Goal: Transaction & Acquisition: Purchase product/service

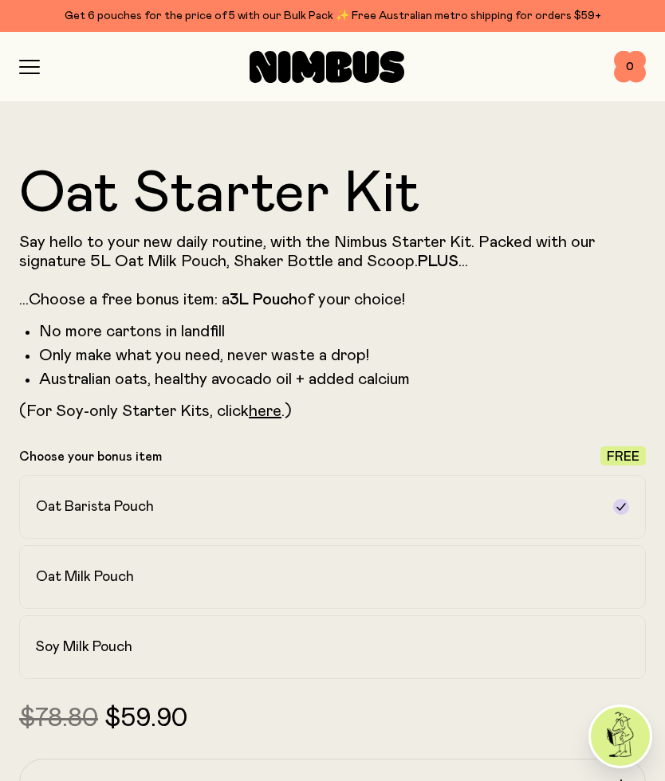
scroll to position [642, 0]
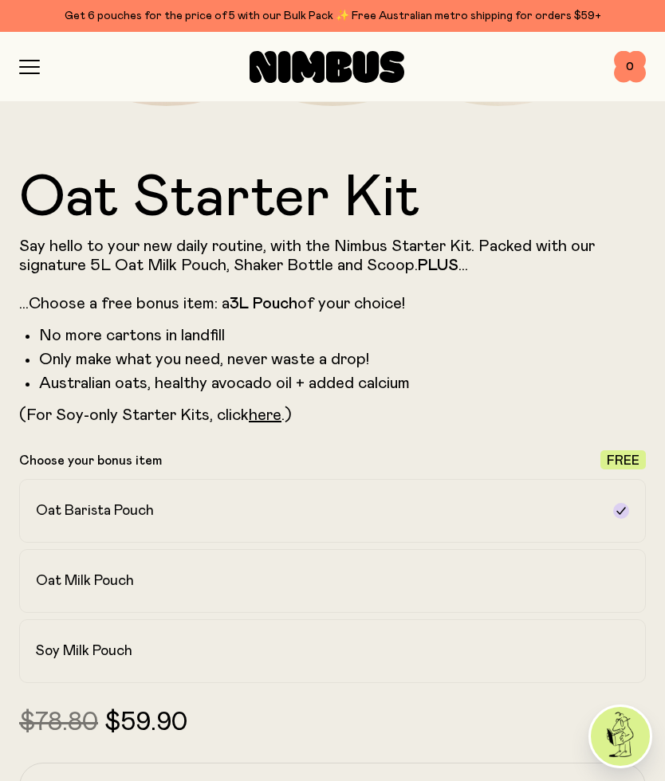
click at [58, 586] on h2 "Oat Milk Pouch" at bounding box center [85, 580] width 98 height 19
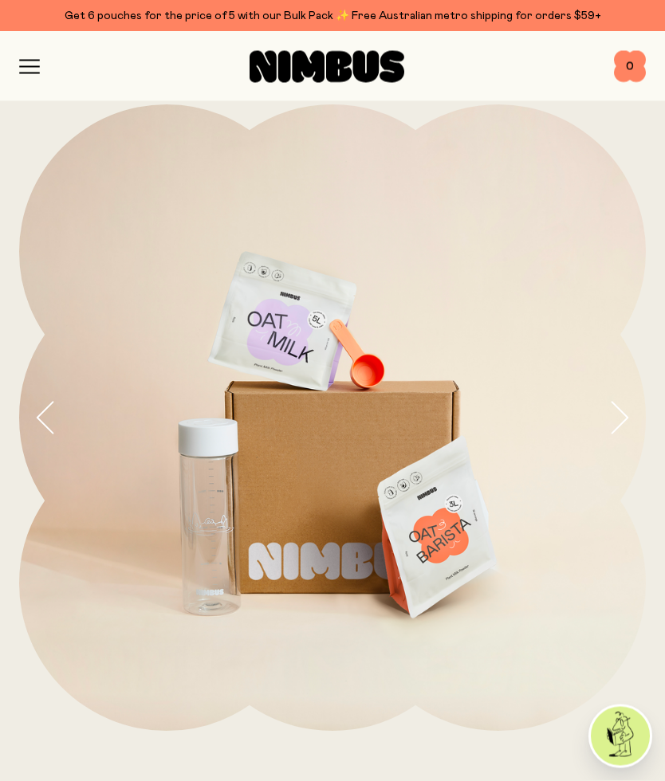
scroll to position [0, 0]
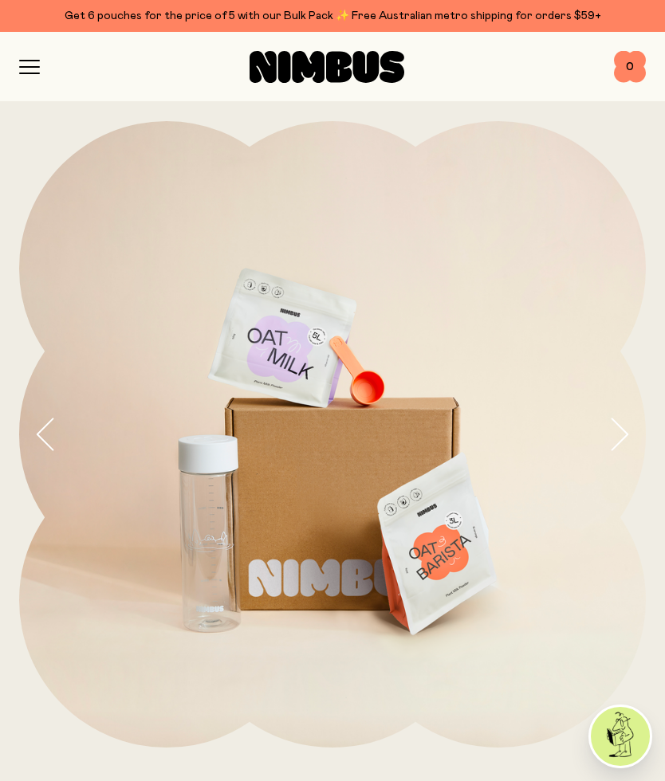
click at [26, 42] on div "Shop Mission FAQs Log In 0 0" at bounding box center [332, 66] width 626 height 69
click at [25, 61] on icon "button" at bounding box center [29, 61] width 19 height 0
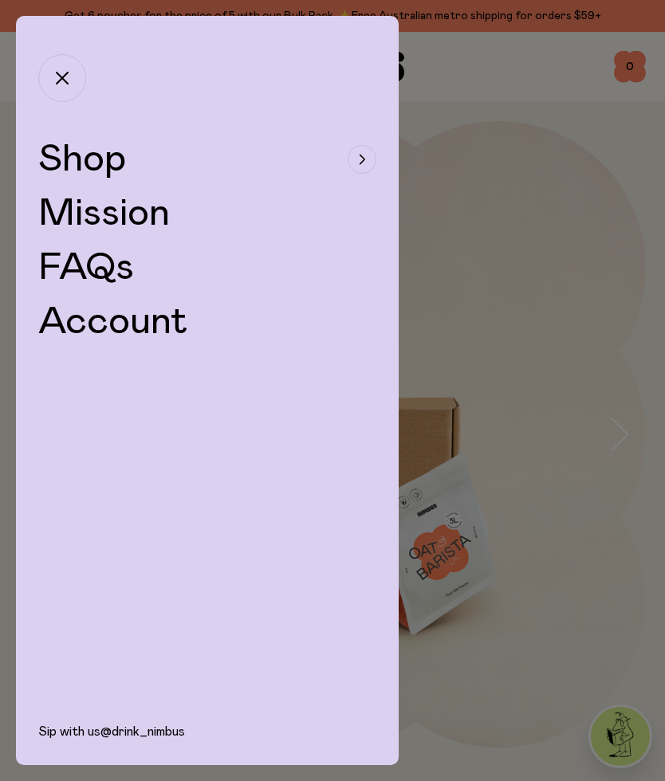
click at [77, 151] on span "Shop" at bounding box center [82, 159] width 88 height 38
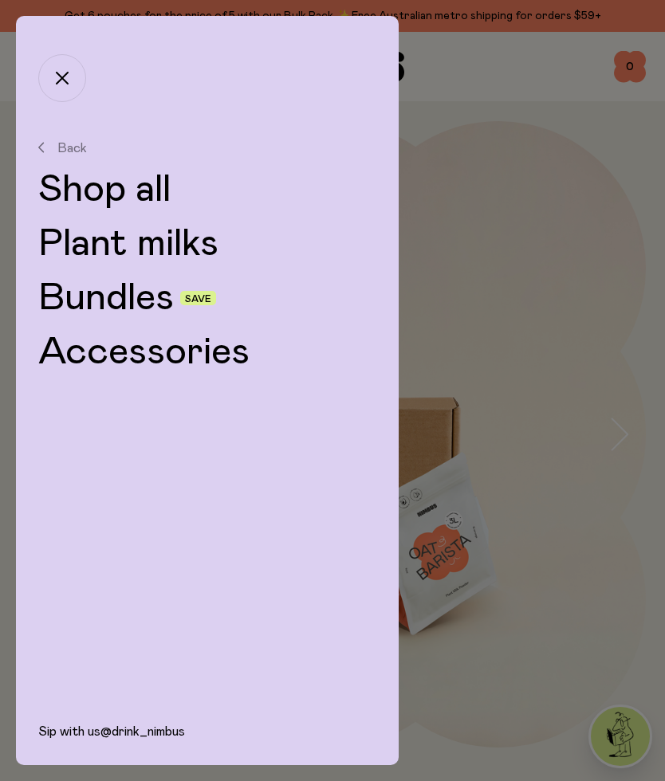
click at [84, 227] on link "Plant milks" at bounding box center [207, 244] width 338 height 38
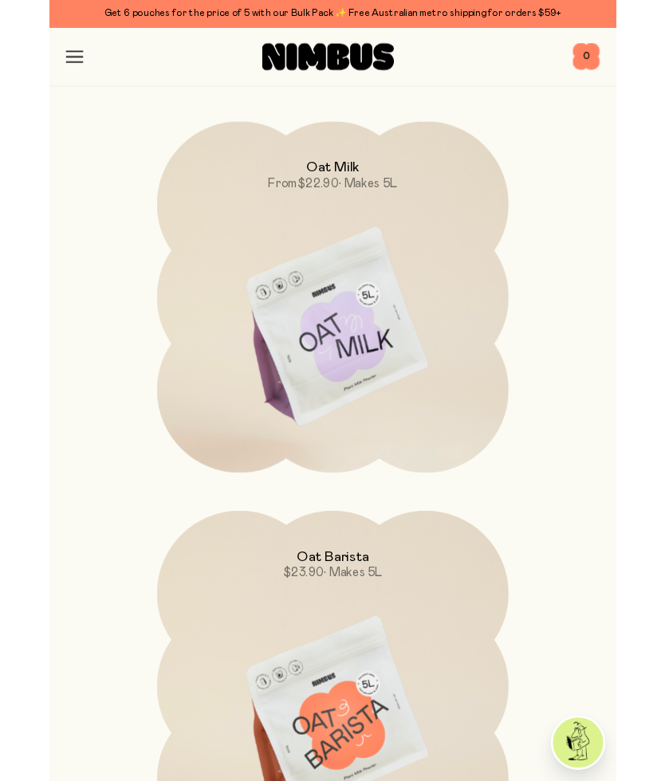
scroll to position [196, 0]
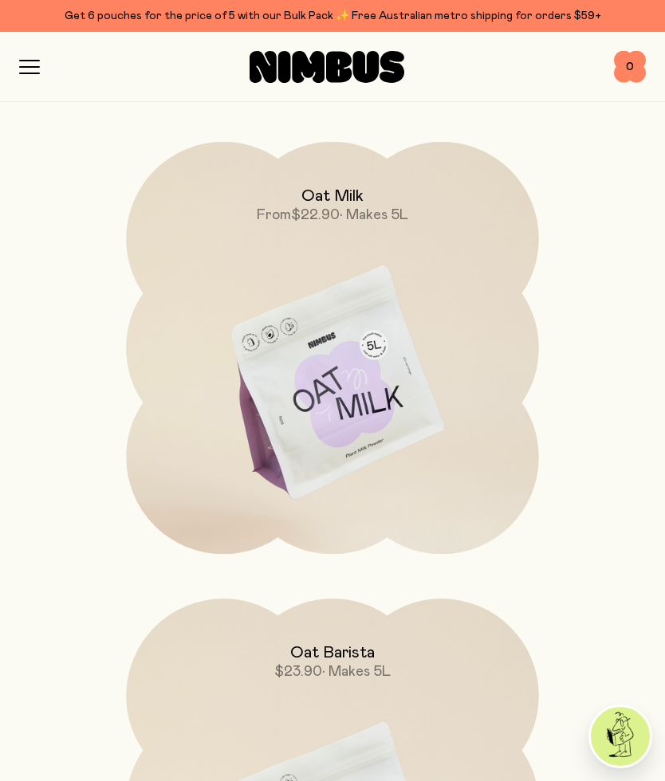
click at [374, 385] on img at bounding box center [332, 384] width 412 height 485
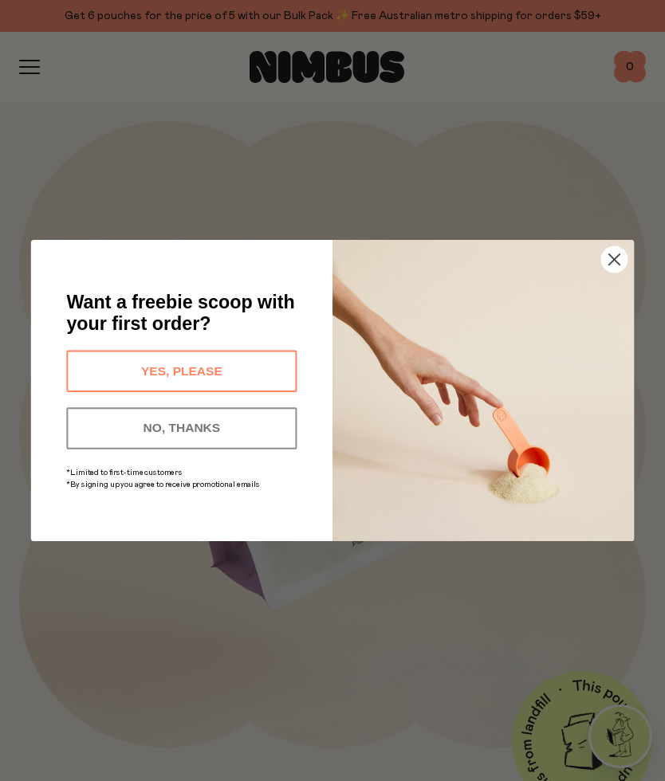
click at [614, 260] on icon "Close dialog" at bounding box center [614, 259] width 11 height 11
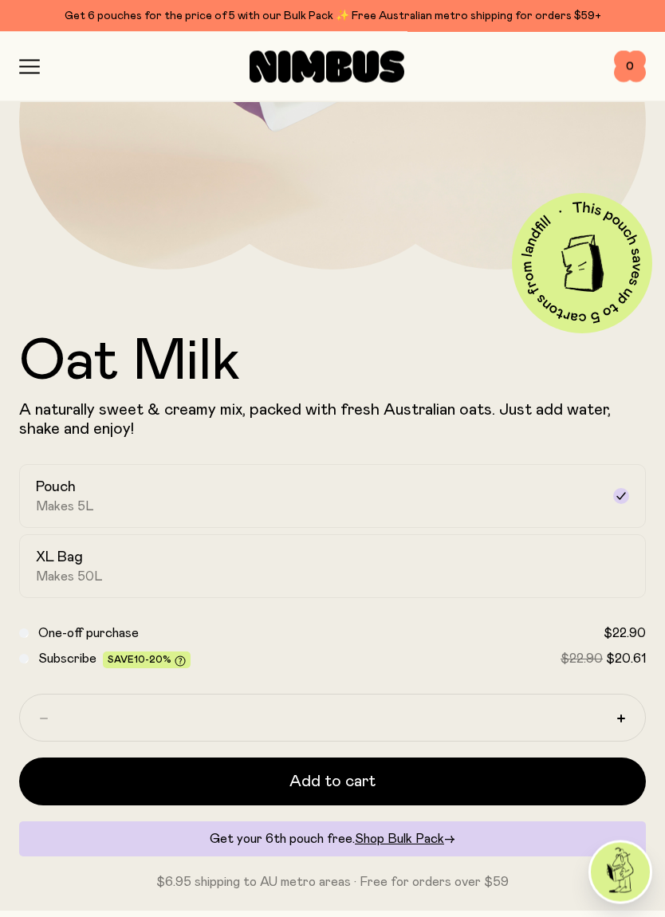
scroll to position [478, 0]
click at [617, 544] on label "XL Bag Makes 50L" at bounding box center [332, 566] width 626 height 64
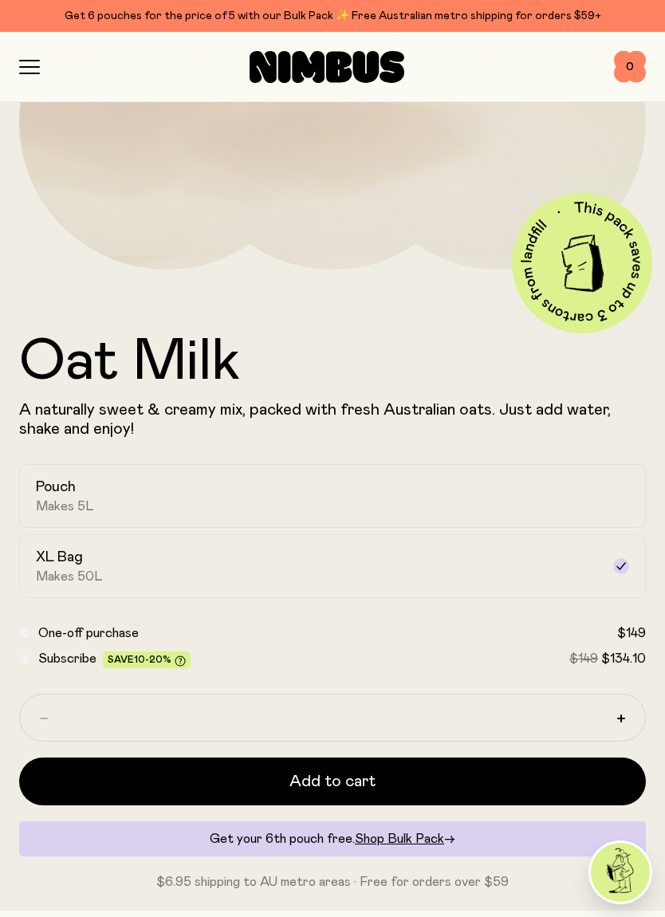
click at [37, 62] on icon "button" at bounding box center [29, 67] width 21 height 14
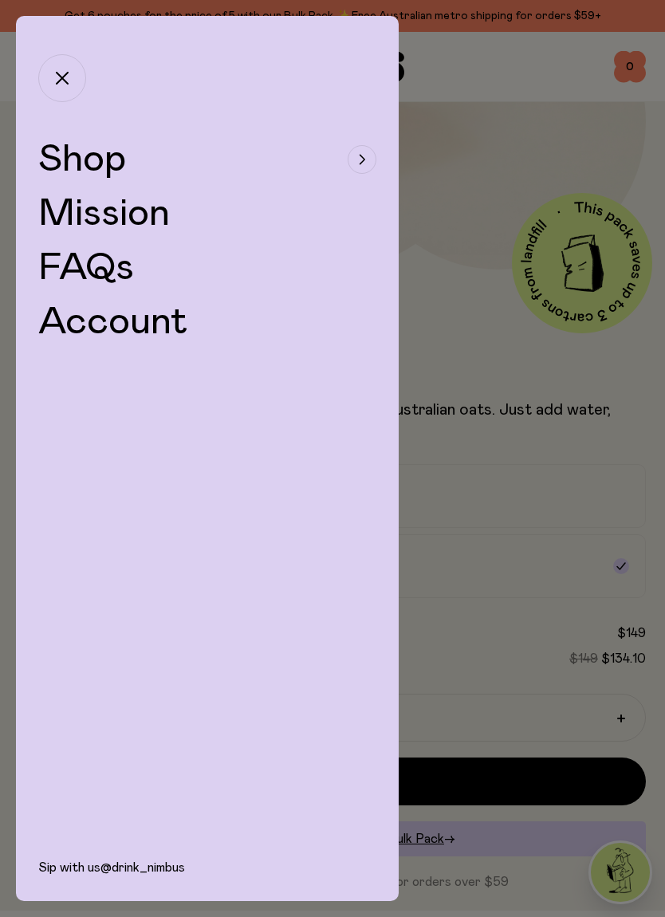
click at [353, 171] on div "button" at bounding box center [361, 159] width 29 height 29
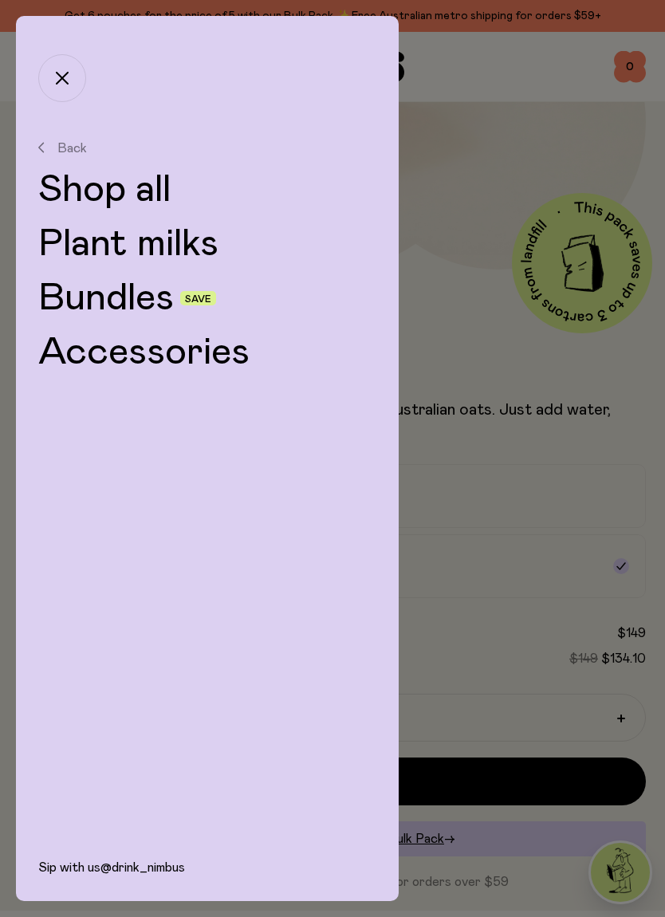
click at [148, 303] on link "Bundles" at bounding box center [105, 298] width 135 height 38
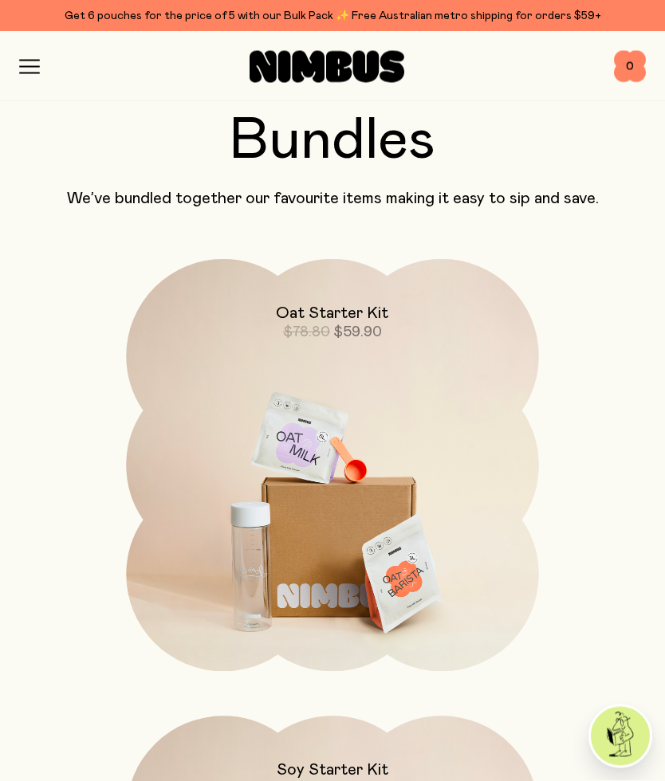
scroll to position [32, 0]
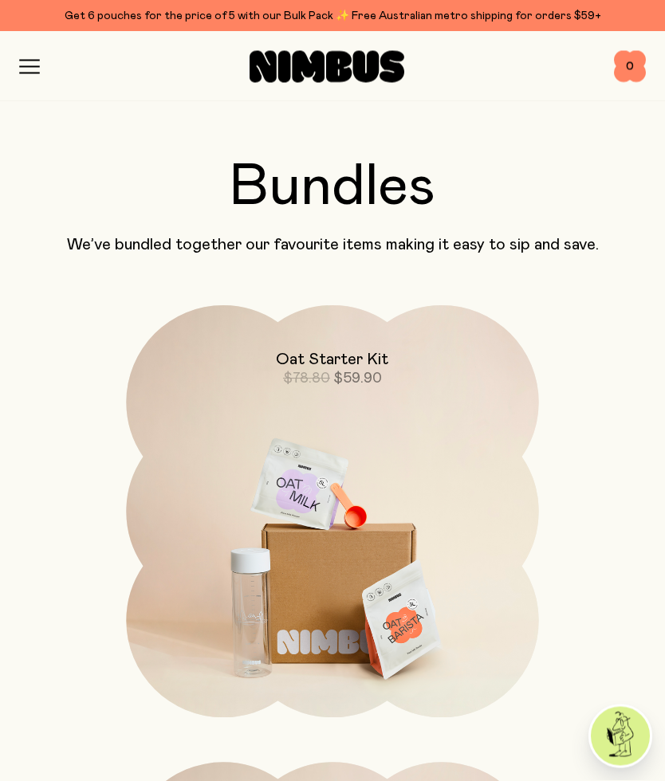
click at [363, 407] on img at bounding box center [332, 548] width 412 height 485
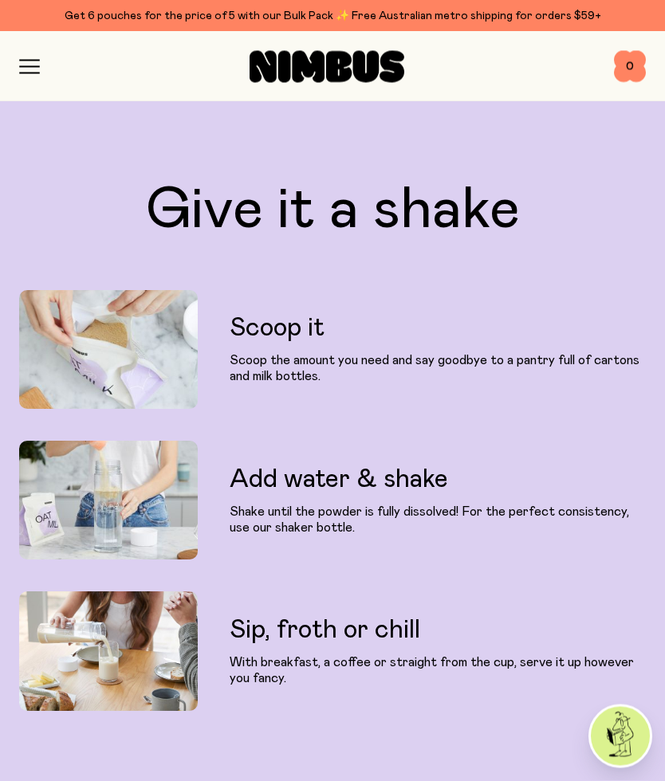
scroll to position [3639, 0]
